Goal: Task Accomplishment & Management: Manage account settings

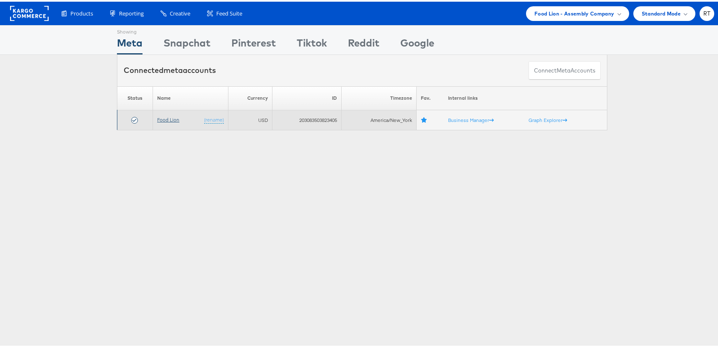
drag, startPoint x: 166, startPoint y: 119, endPoint x: 144, endPoint y: 109, distance: 23.8
click at [165, 119] on link "Food Lion" at bounding box center [168, 118] width 22 height 6
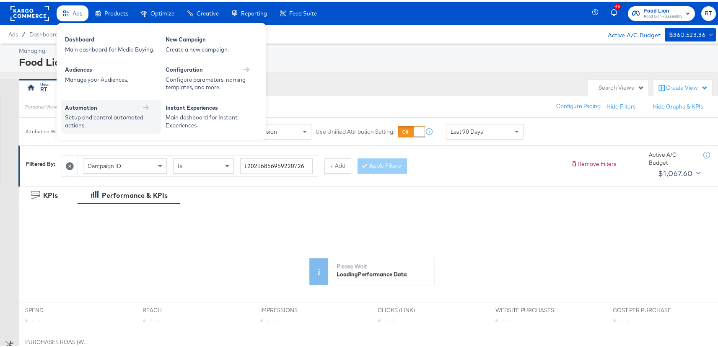
click at [82, 114] on div "Setup and control automated actions." at bounding box center [107, 120] width 84 height 16
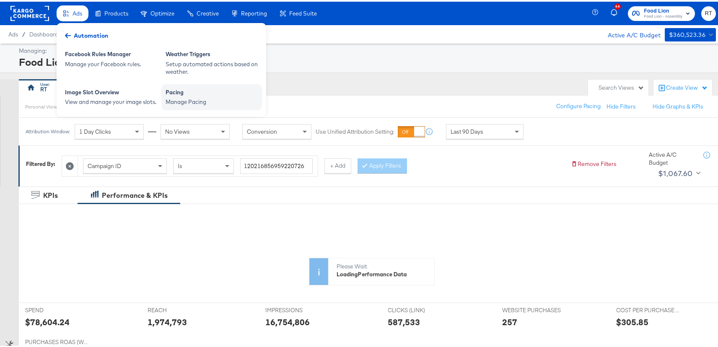
click at [226, 99] on div "Manage Pacing" at bounding box center [212, 100] width 92 height 8
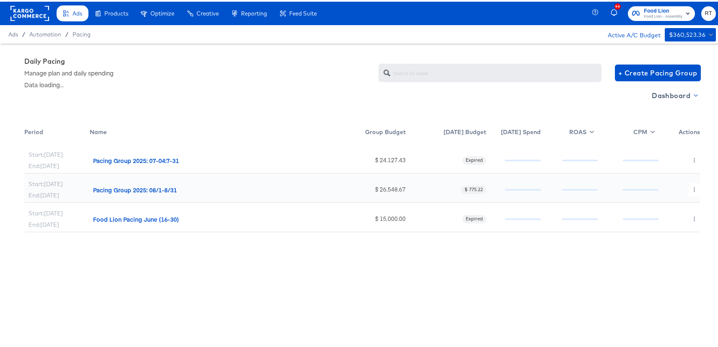
click at [677, 95] on span "Dashboard" at bounding box center [674, 94] width 45 height 12
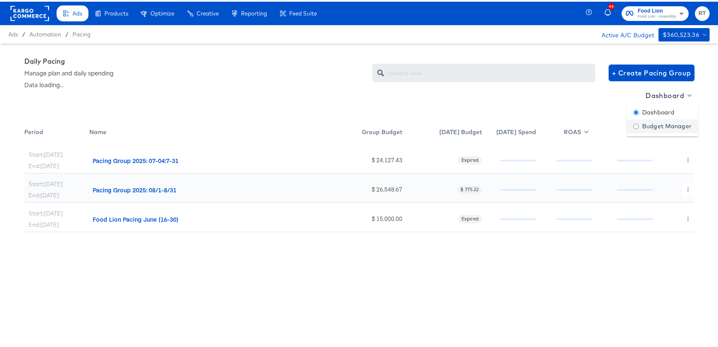
click at [654, 127] on div "Budget Manager" at bounding box center [663, 124] width 58 height 9
radio input "false"
radio input "true"
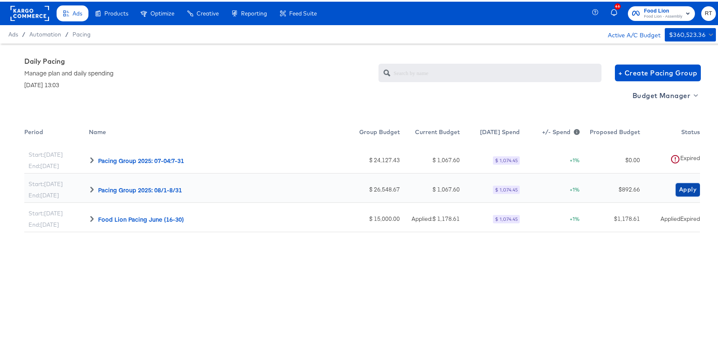
click at [679, 187] on span "Apply" at bounding box center [688, 188] width 18 height 10
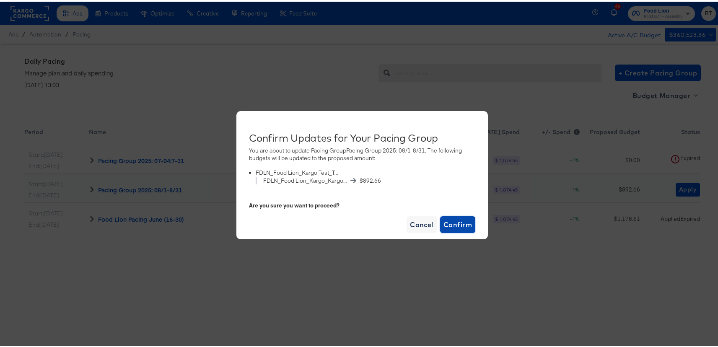
click at [449, 226] on span "Confirm" at bounding box center [458, 223] width 29 height 12
